Goal: Information Seeking & Learning: Find specific fact

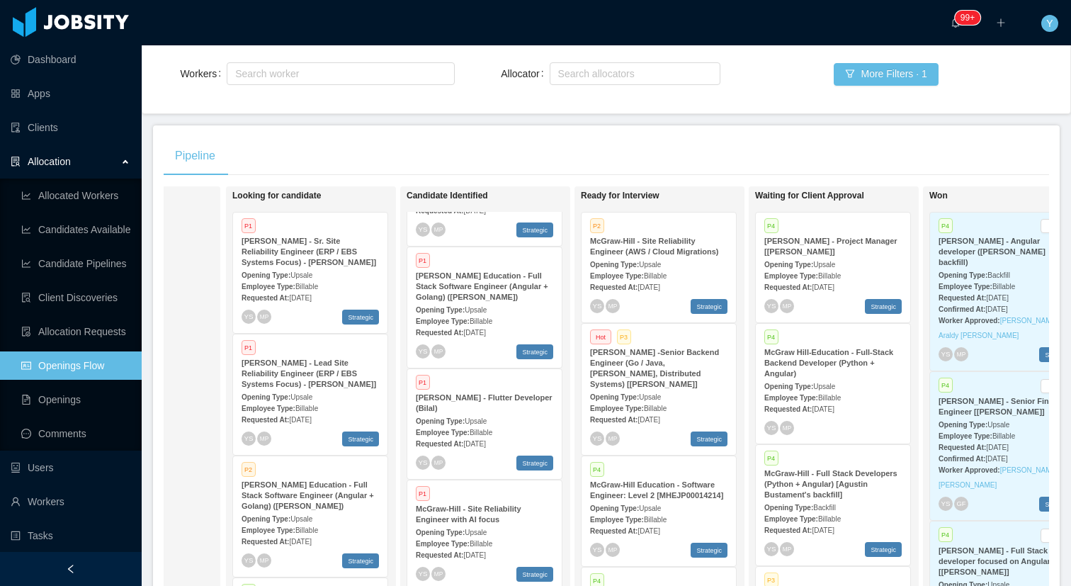
click at [647, 271] on div "Employee Type: Billable" at bounding box center [658, 275] width 137 height 15
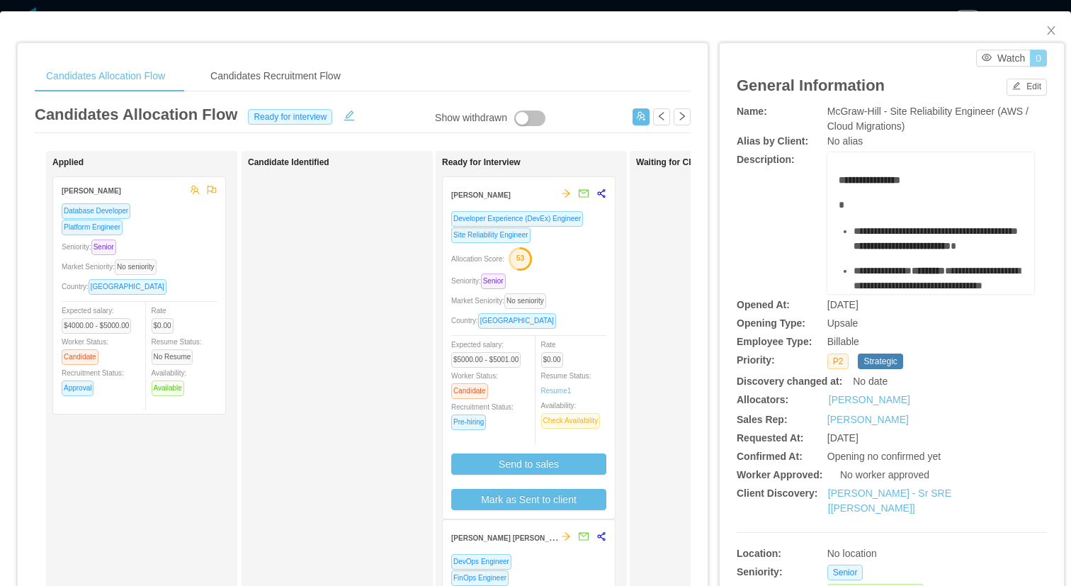
click at [1042, 55] on button "0" at bounding box center [1038, 58] width 17 height 17
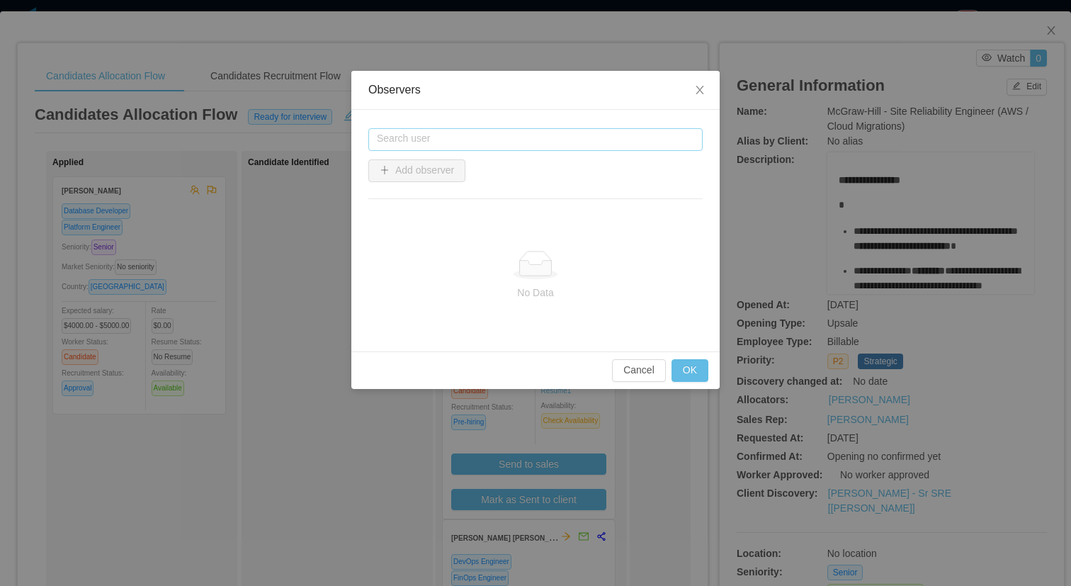
click at [511, 128] on input "text" at bounding box center [535, 139] width 334 height 23
type input "*"
click at [394, 162] on li "[PERSON_NAME]" at bounding box center [535, 166] width 334 height 23
type input "**********"
click at [454, 166] on button "Add observer" at bounding box center [416, 170] width 97 height 23
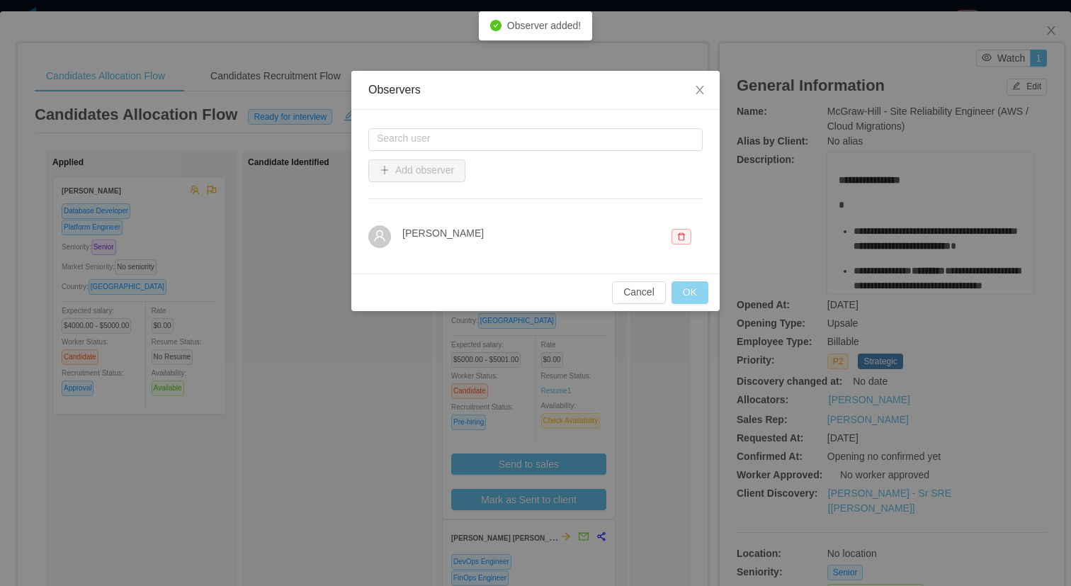
click at [690, 301] on button "OK" at bounding box center [690, 292] width 37 height 23
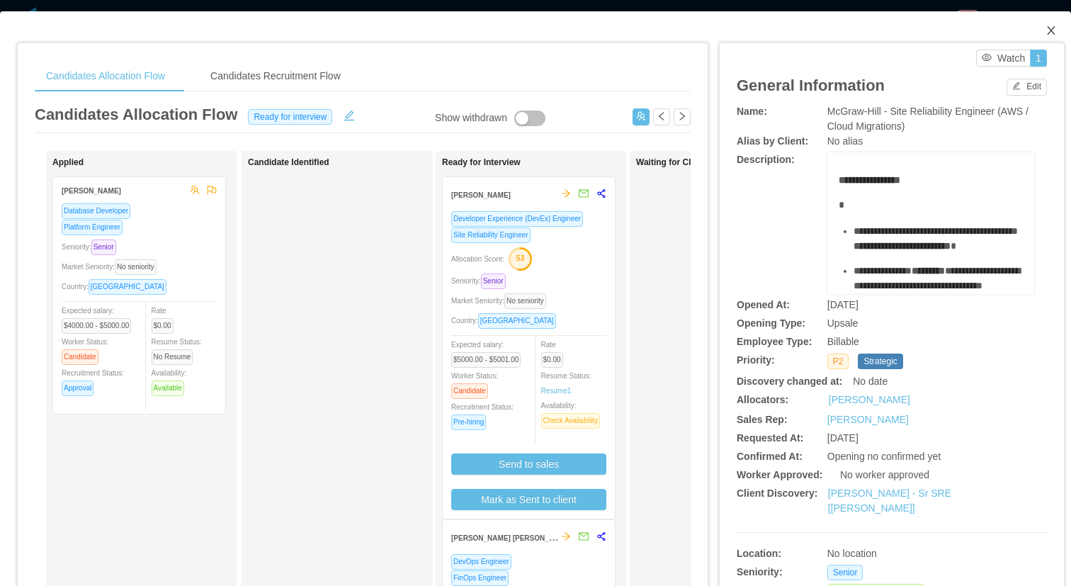
click at [1043, 26] on span "Close" at bounding box center [1052, 31] width 40 height 40
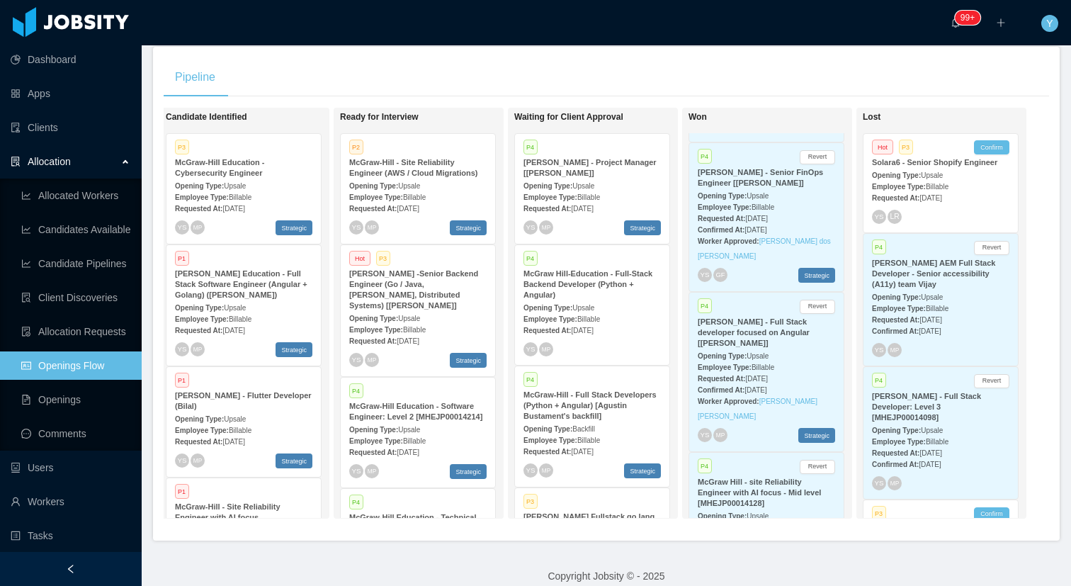
scroll to position [238, 0]
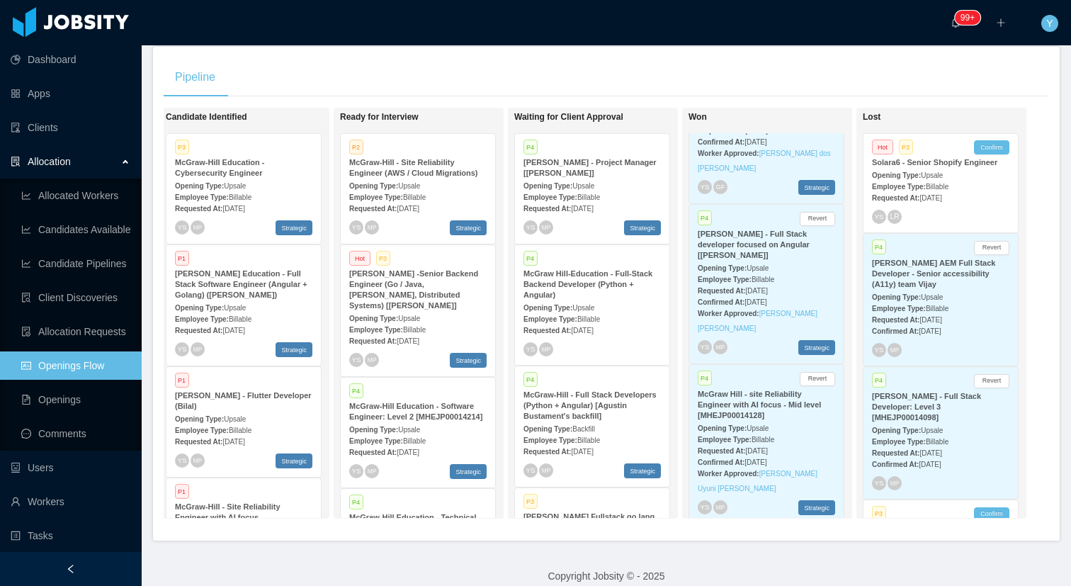
click at [757, 390] on strong "McGraw Hill - site Reliability Engineer with AI focus - Mid level [MHEJP0001412…" at bounding box center [759, 405] width 123 height 30
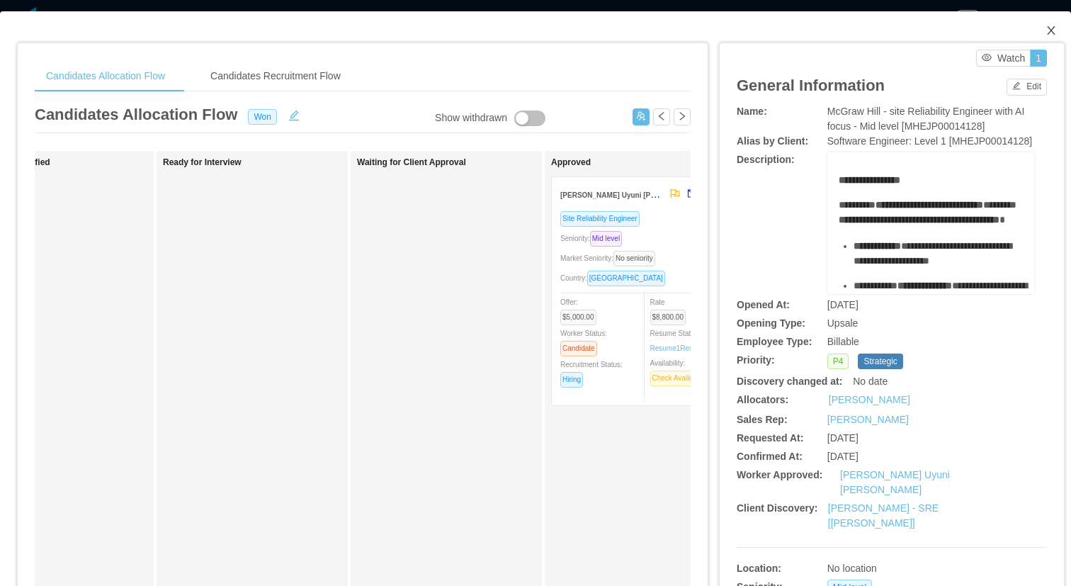
click at [1048, 31] on icon "icon: close" at bounding box center [1051, 30] width 11 height 11
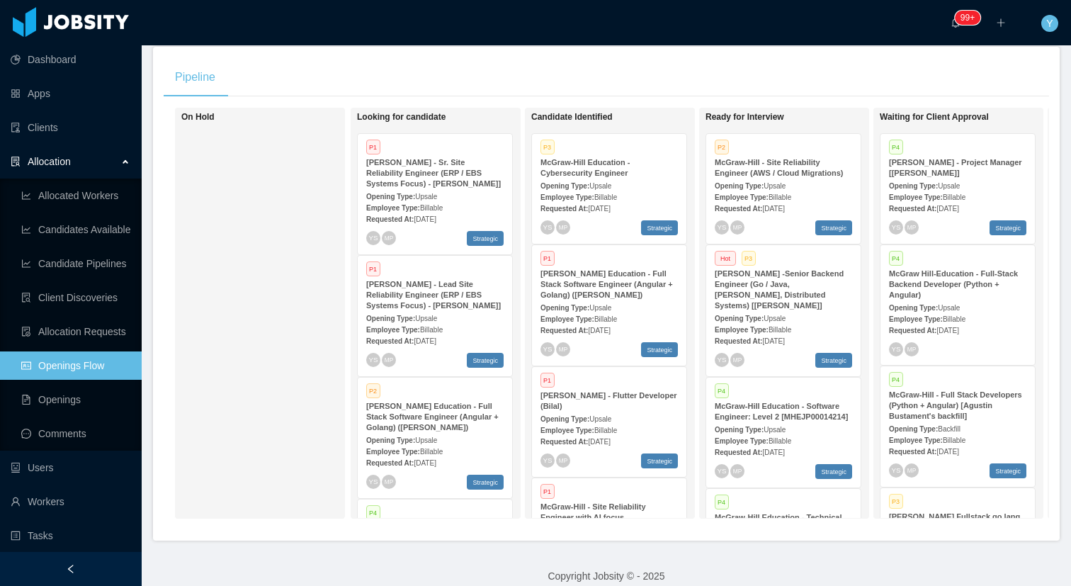
click at [588, 184] on strong "Opening Type:" at bounding box center [565, 186] width 49 height 8
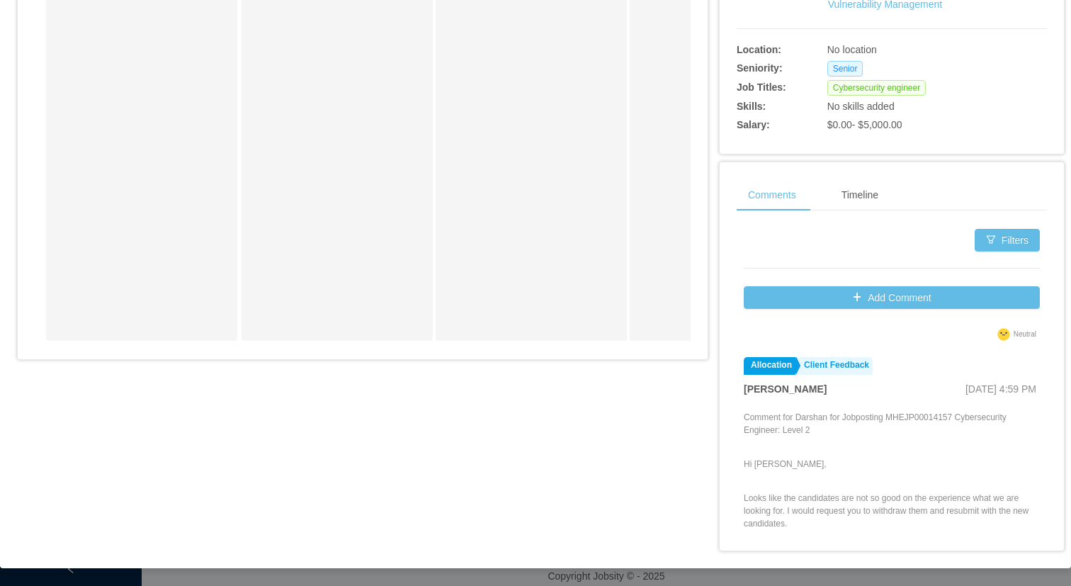
scroll to position [154, 0]
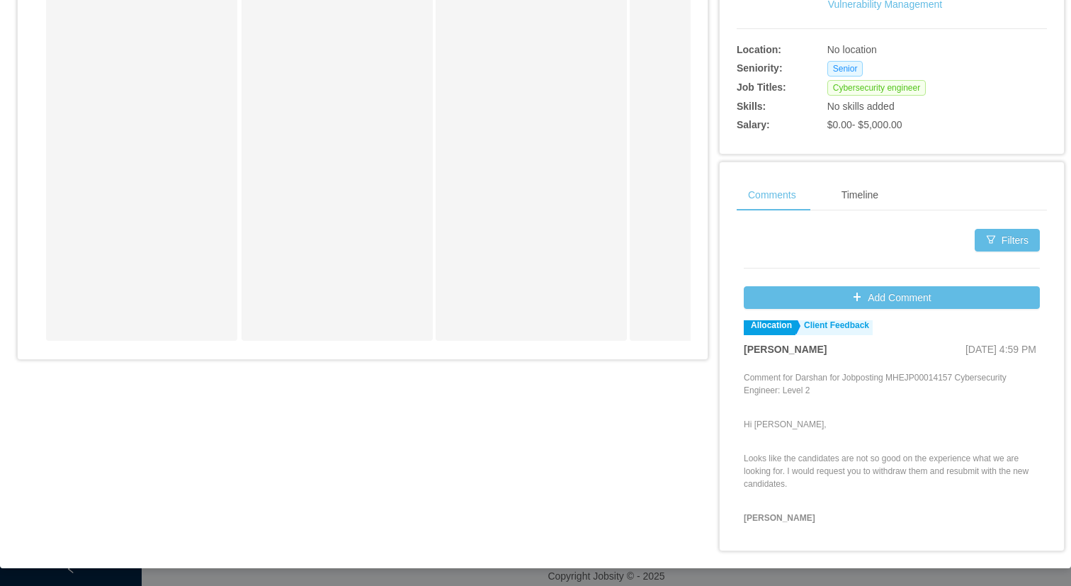
click at [929, 392] on p "Comment for Darshan for Jobposting MHEJP00014157 Cybersecurity Engineer: Level 2" at bounding box center [892, 384] width 296 height 26
copy p "MHEJP00014157"
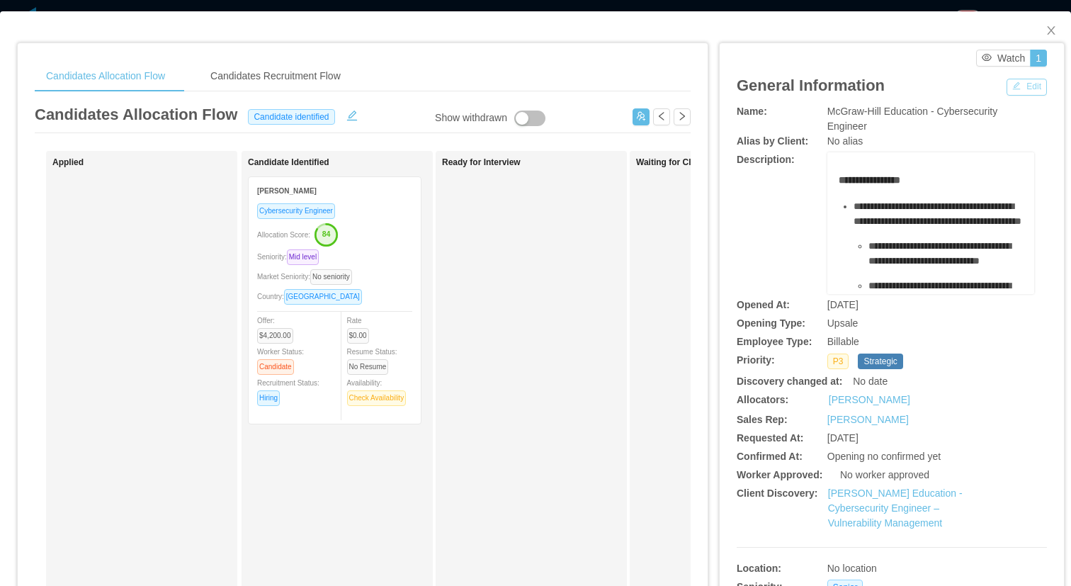
click at [1025, 93] on button "Edit" at bounding box center [1027, 87] width 40 height 17
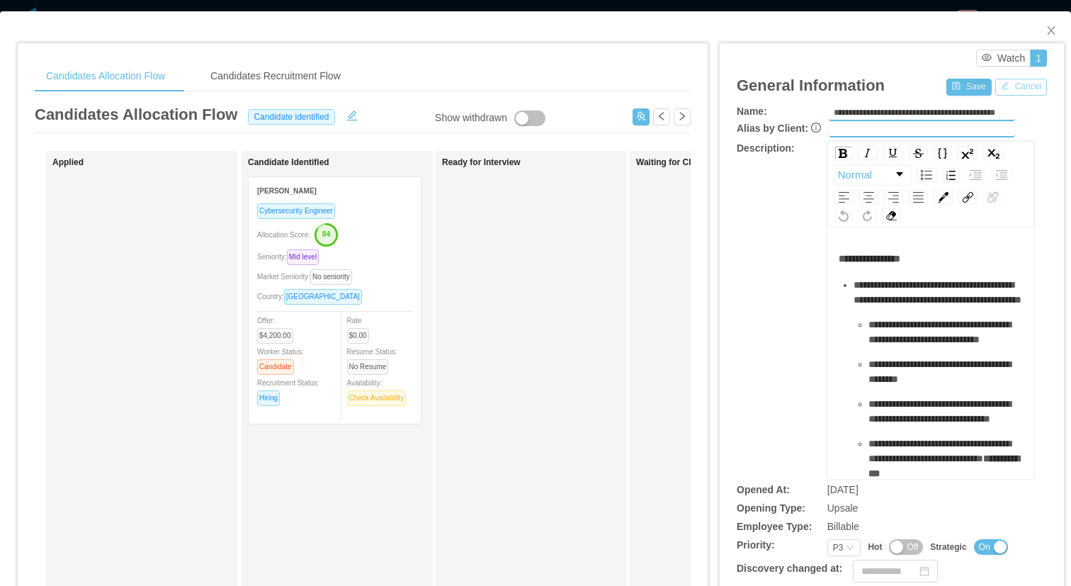
click at [1020, 85] on button "Cancel" at bounding box center [1022, 87] width 52 height 17
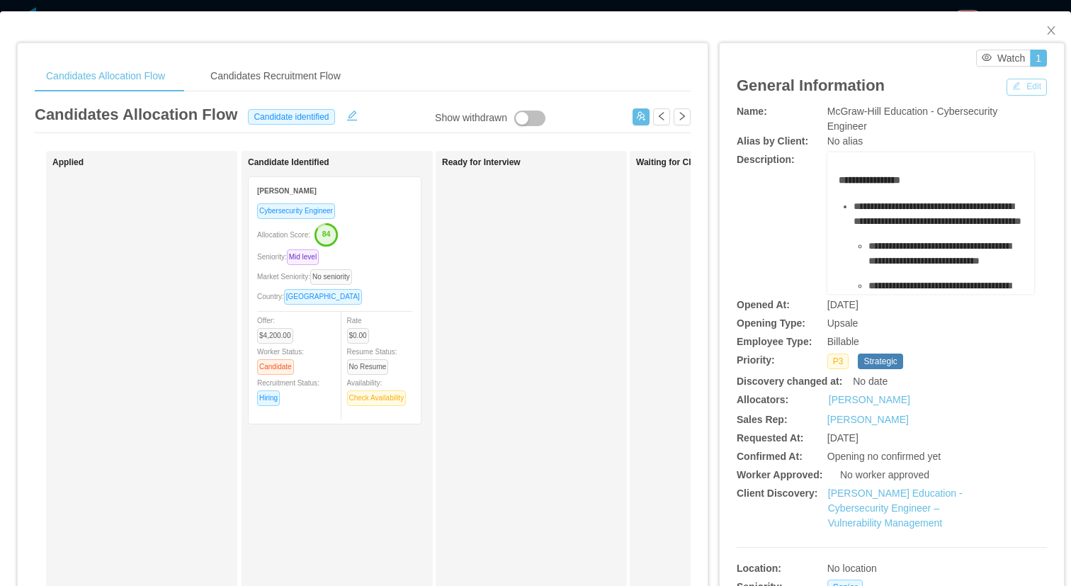
click at [1037, 86] on button "Edit" at bounding box center [1027, 87] width 40 height 17
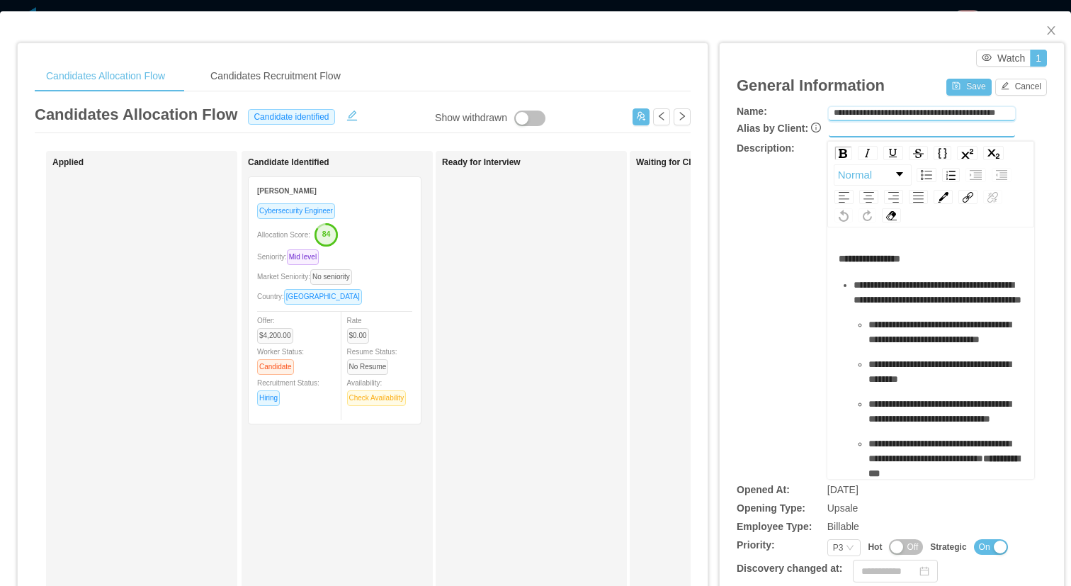
scroll to position [0, 18]
drag, startPoint x: 952, startPoint y: 112, endPoint x: 1065, endPoint y: 112, distance: 112.7
paste input "**********"
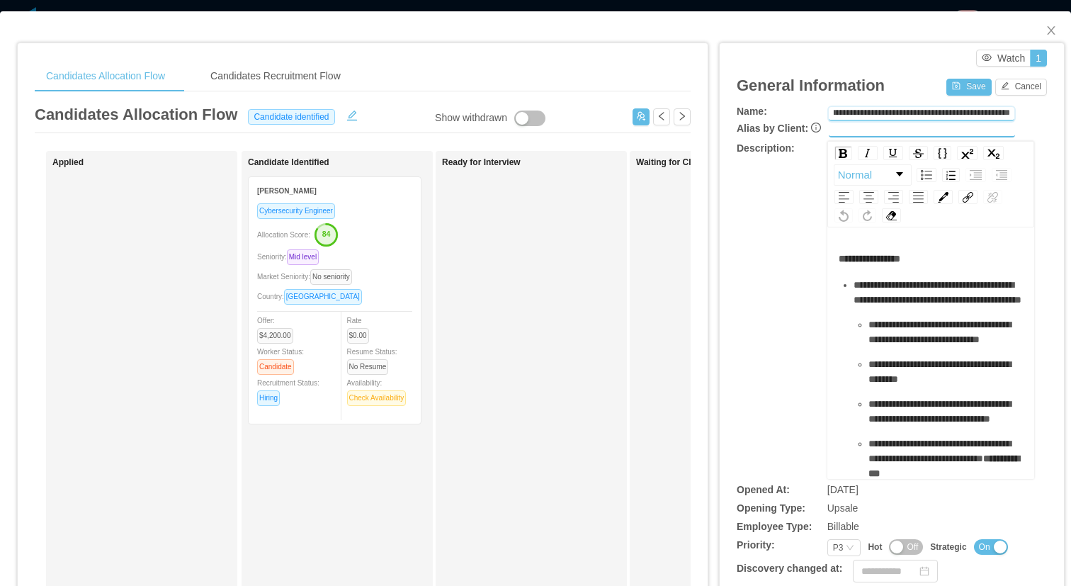
click at [938, 115] on input "**********" at bounding box center [922, 114] width 186 height 14
type input "**********"
click at [970, 89] on button "Save" at bounding box center [969, 87] width 45 height 17
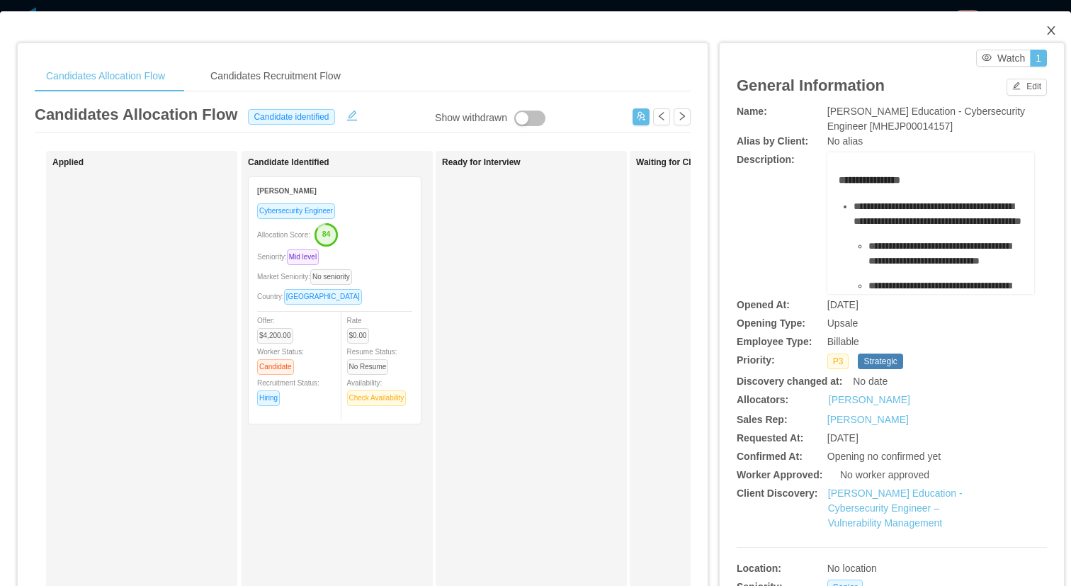
click at [1057, 28] on span "Close" at bounding box center [1052, 31] width 40 height 40
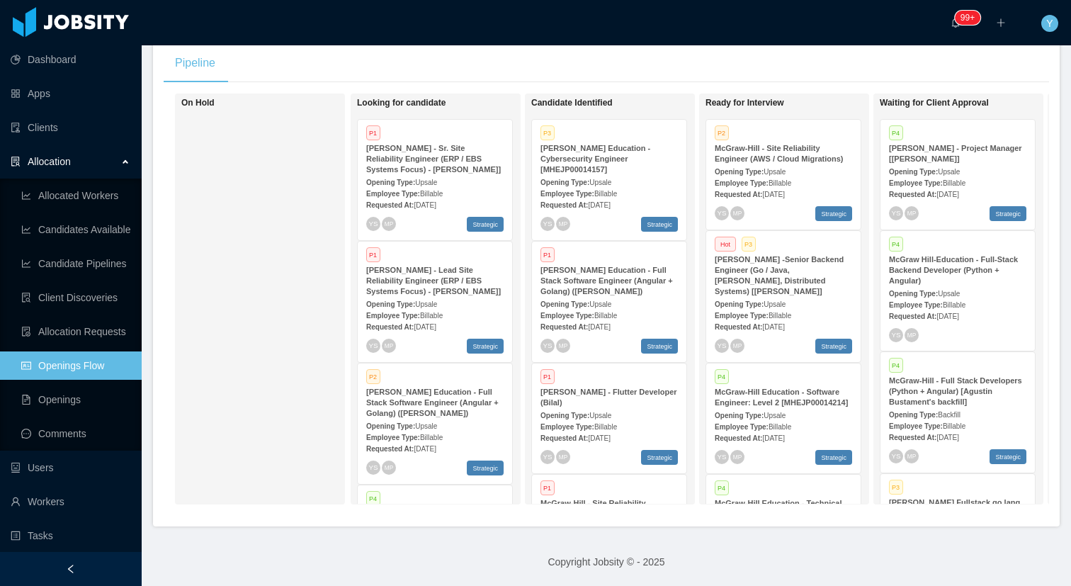
scroll to position [89, 0]
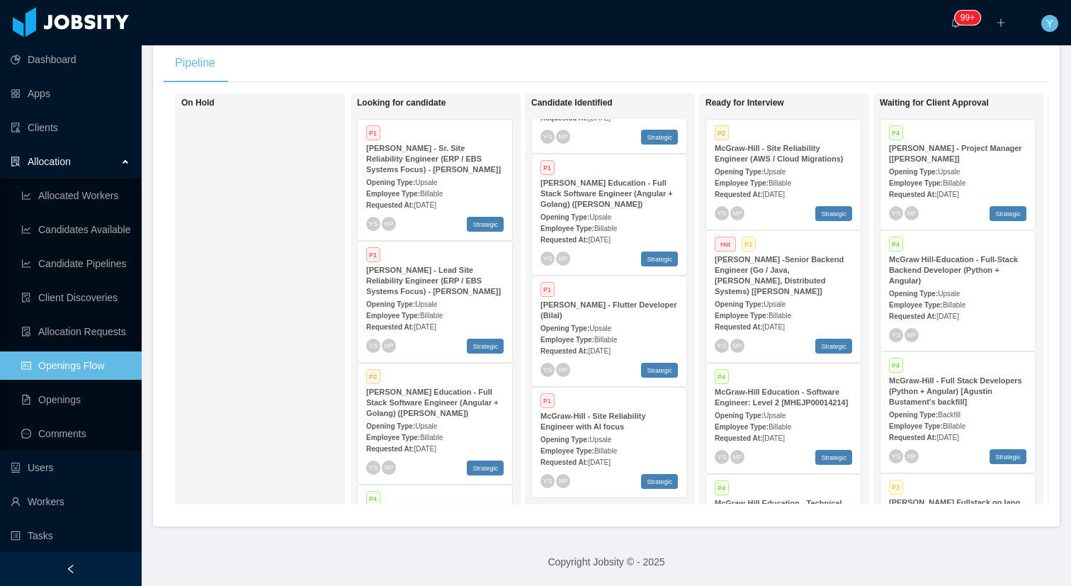
click at [634, 427] on div "McGraw-Hill - Site Reliability Engineer with AI focus" at bounding box center [609, 421] width 137 height 21
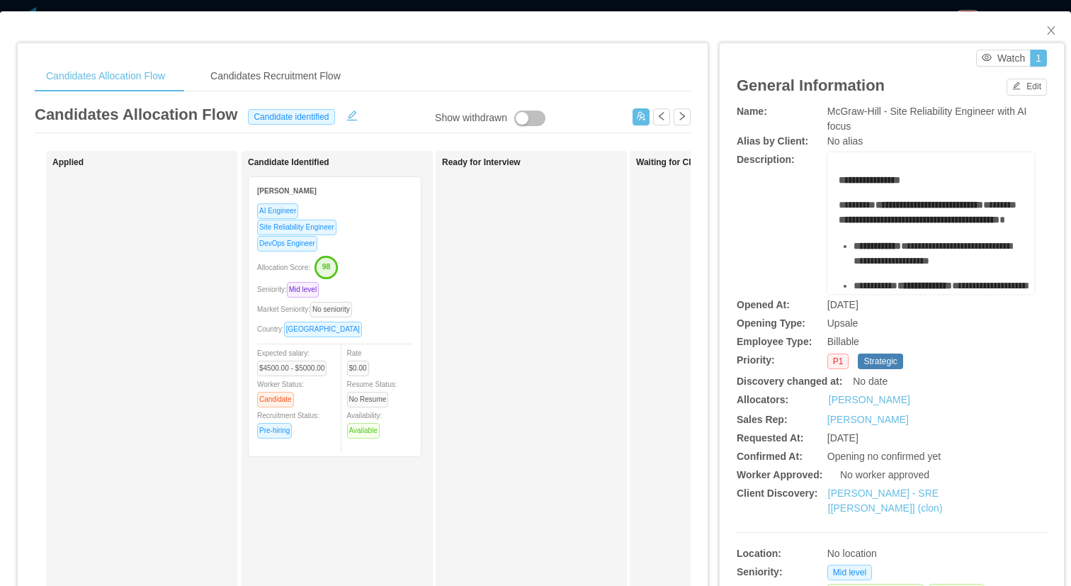
click at [526, 50] on div "Candidates Allocation Flow Candidates Recruitment Flow Candidates Allocation Fl…" at bounding box center [363, 465] width 690 height 845
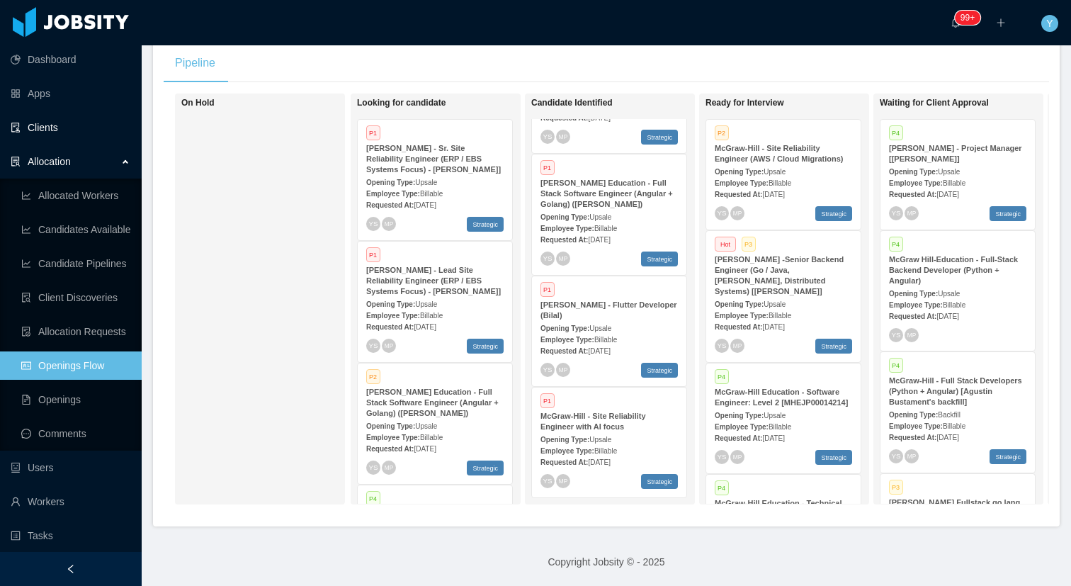
click at [53, 120] on link "Clients" at bounding box center [71, 127] width 120 height 28
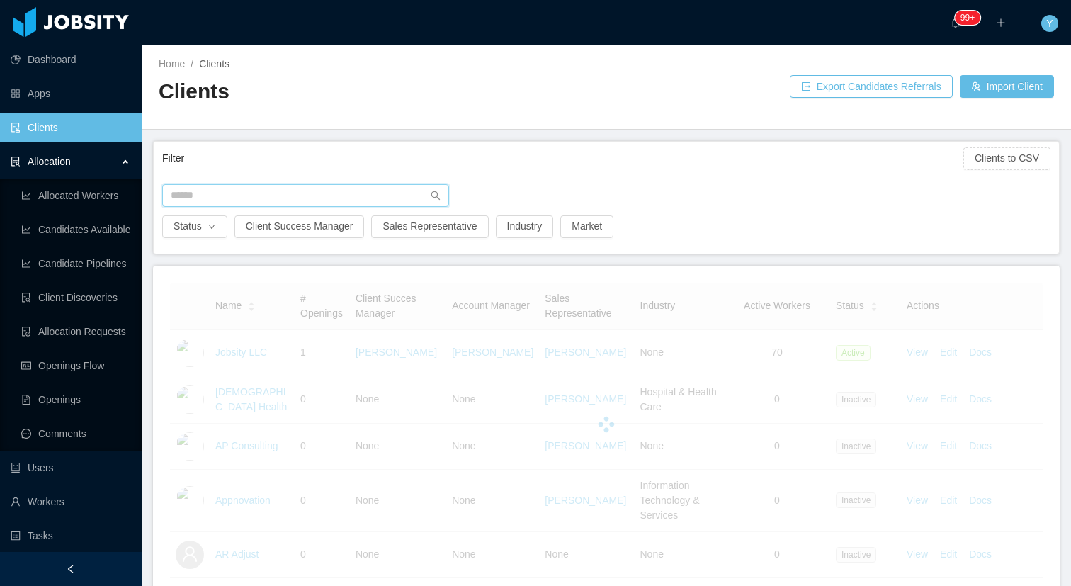
click at [313, 184] on input "text" at bounding box center [305, 195] width 287 height 23
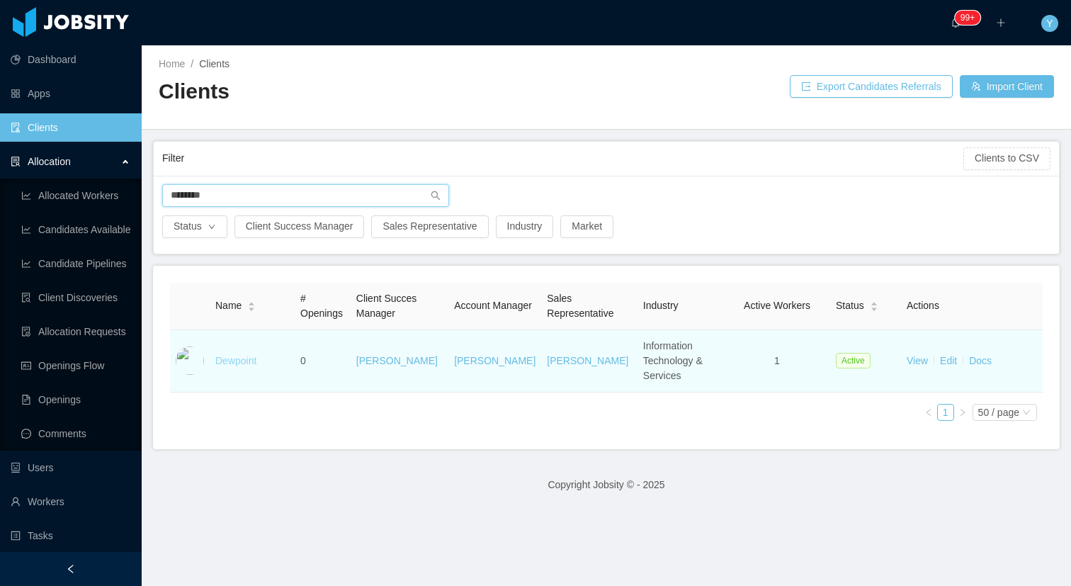
type input "********"
click at [239, 355] on link "Dewpoint" at bounding box center [235, 360] width 41 height 11
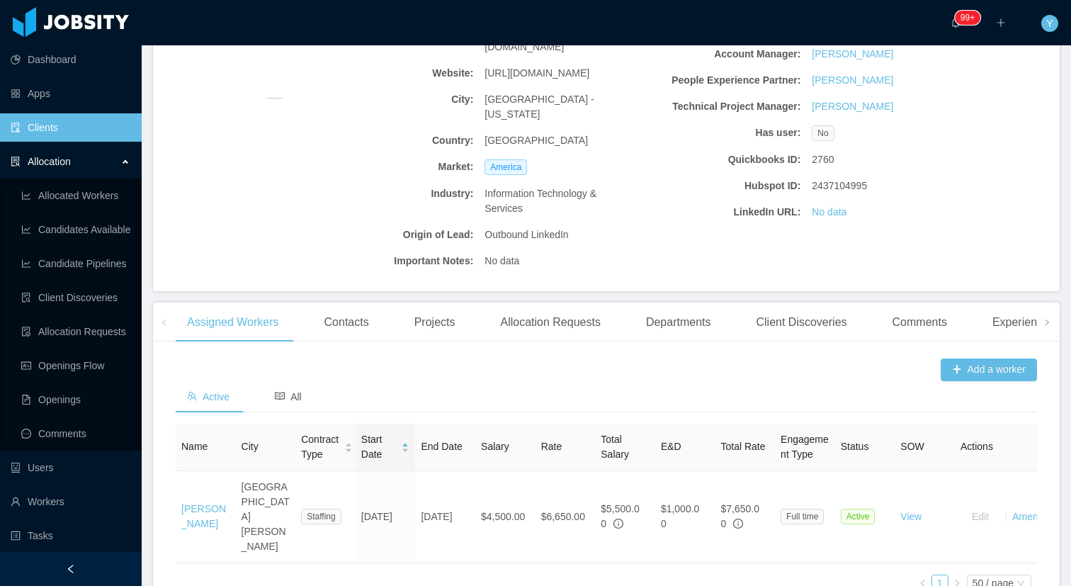
scroll to position [242, 0]
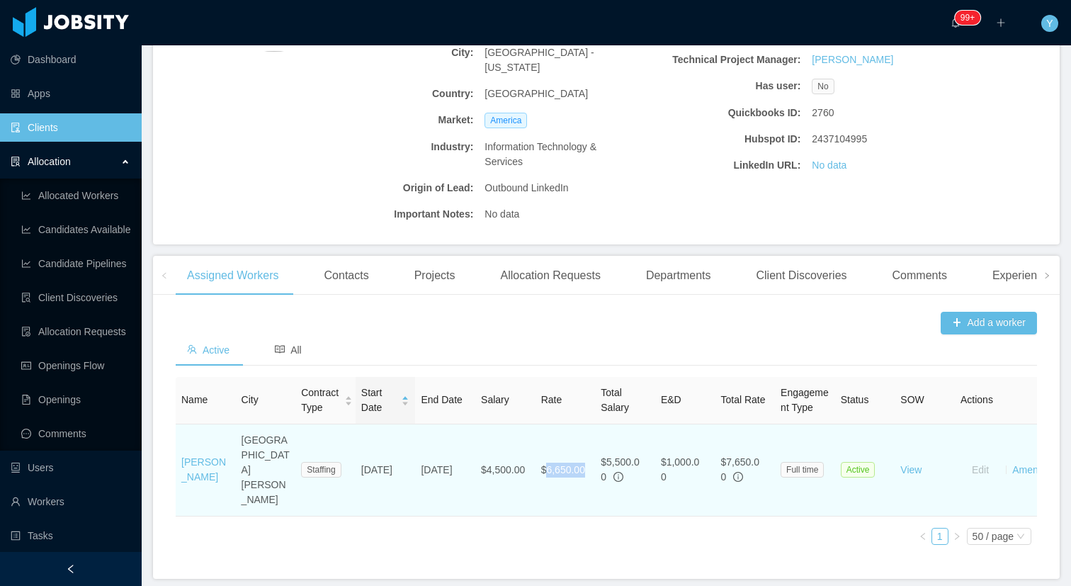
drag, startPoint x: 544, startPoint y: 421, endPoint x: 544, endPoint y: 454, distance: 32.6
click at [544, 454] on td "$6,650.00" at bounding box center [566, 470] width 60 height 92
